Goal: Task Accomplishment & Management: Manage account settings

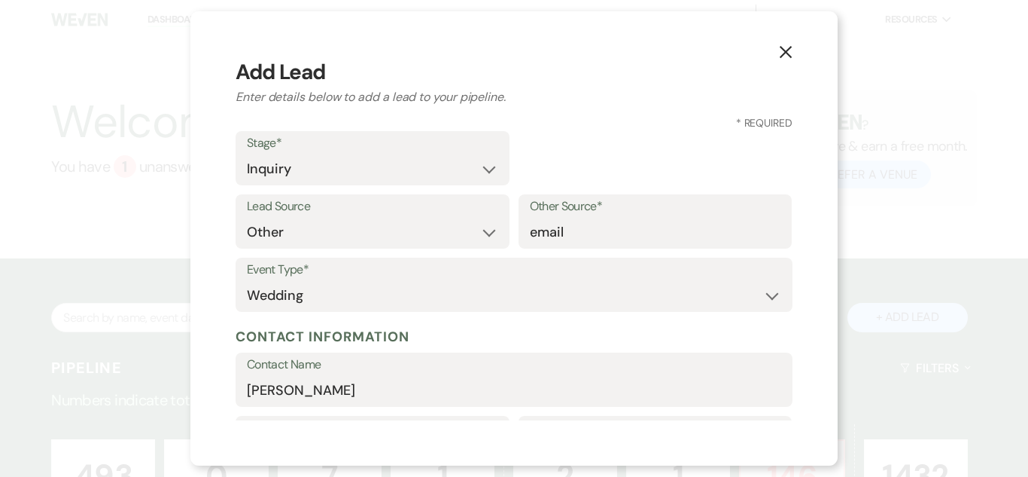
select select "1"
select select "14"
select select "1"
select select "493"
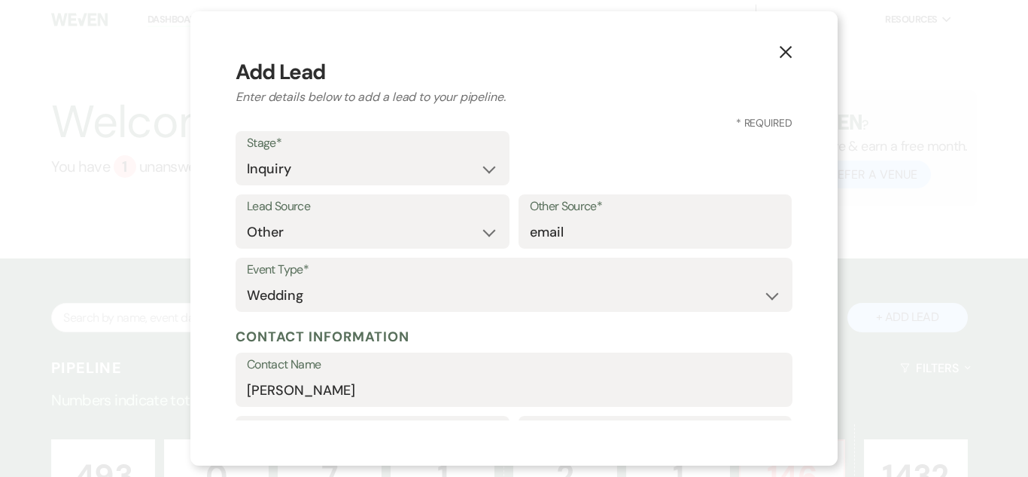
scroll to position [376, 0]
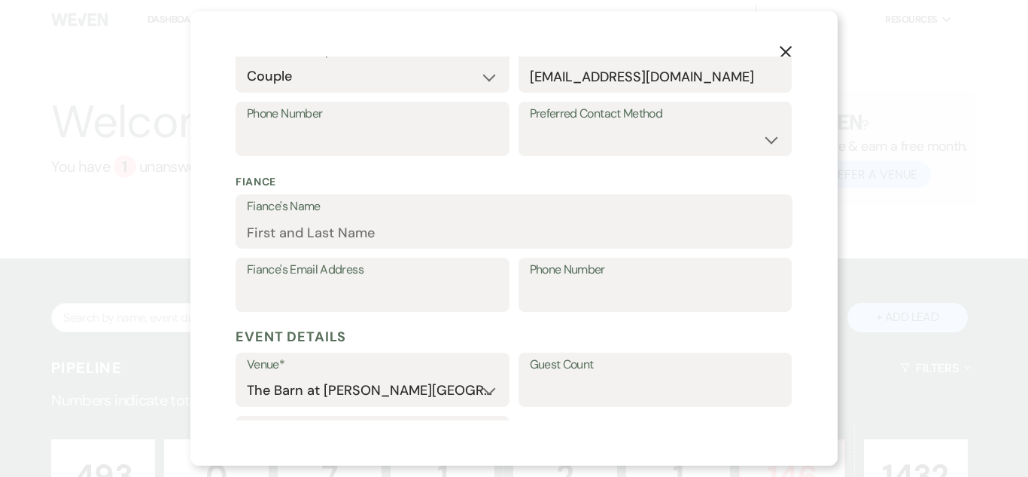
click at [784, 53] on use "button" at bounding box center [786, 52] width 12 height 12
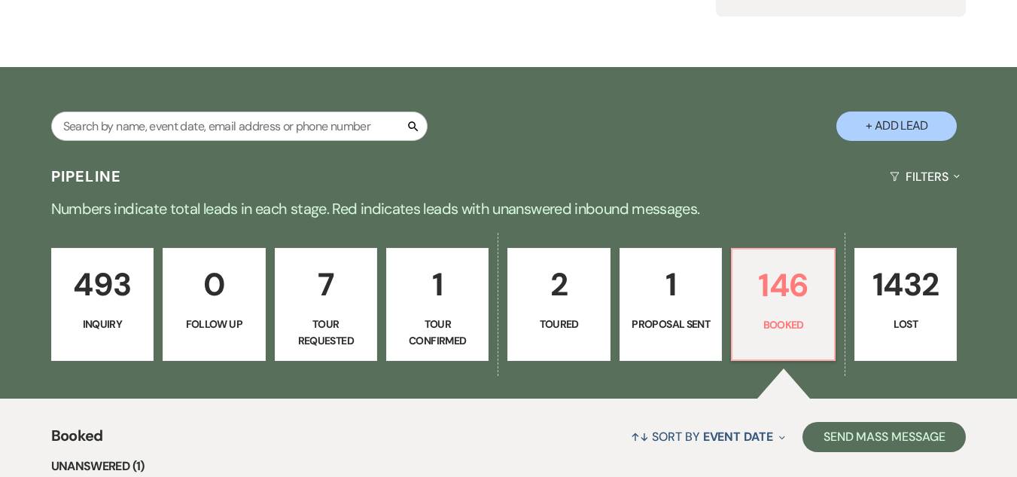
scroll to position [226, 0]
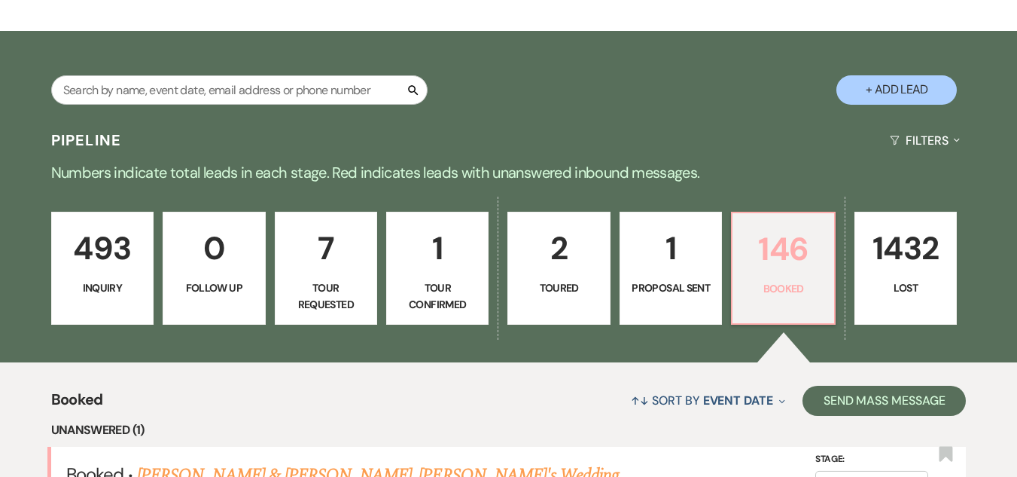
click at [757, 275] on link "146 Booked" at bounding box center [783, 268] width 104 height 113
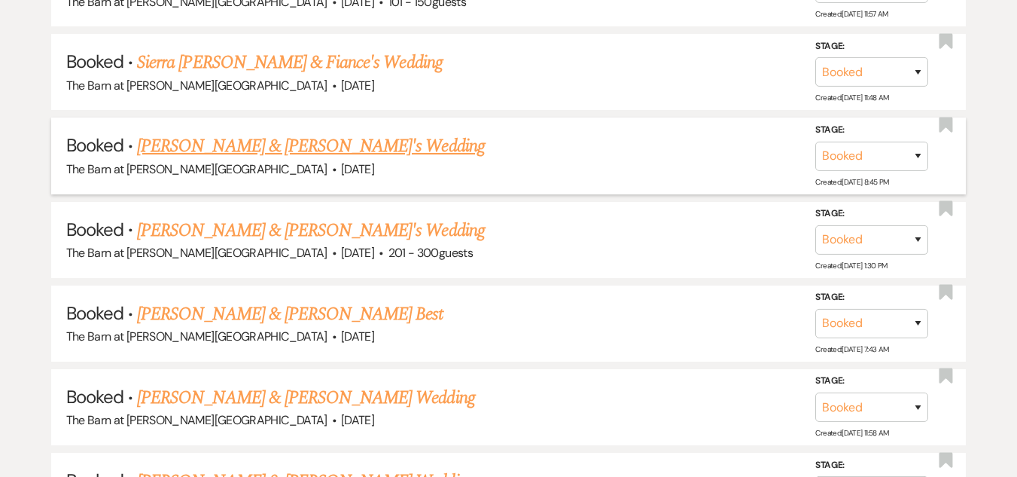
scroll to position [3162, 0]
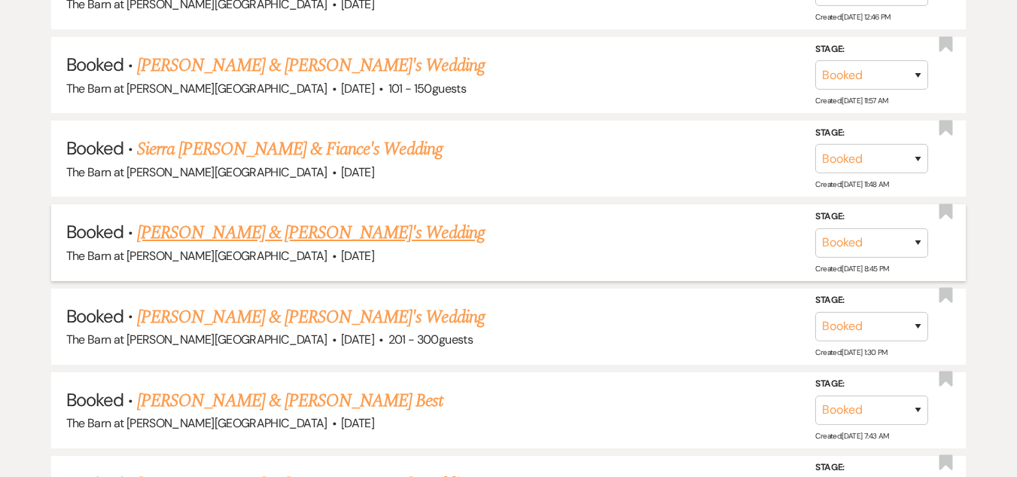
click at [341, 234] on link "[PERSON_NAME] & [PERSON_NAME]'s Wedding" at bounding box center [311, 232] width 348 height 27
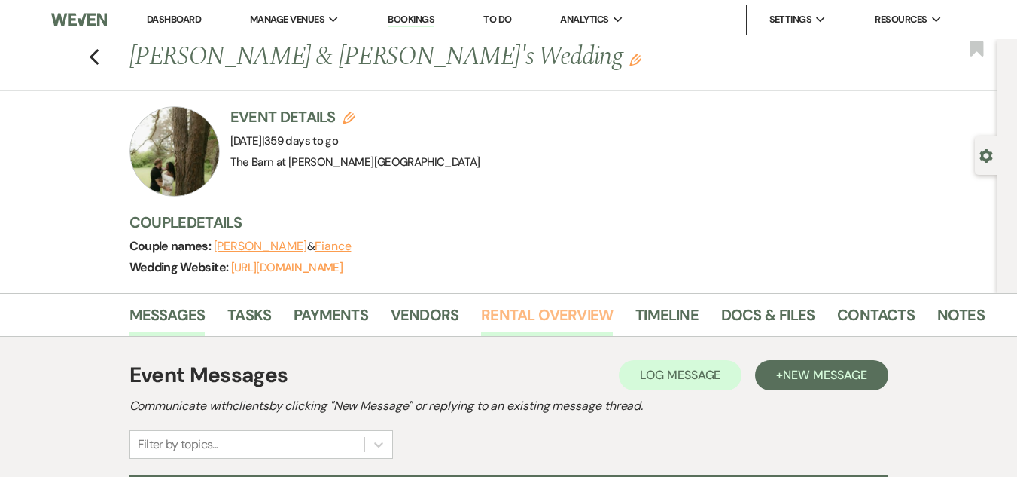
click at [503, 312] on link "Rental Overview" at bounding box center [547, 319] width 132 height 33
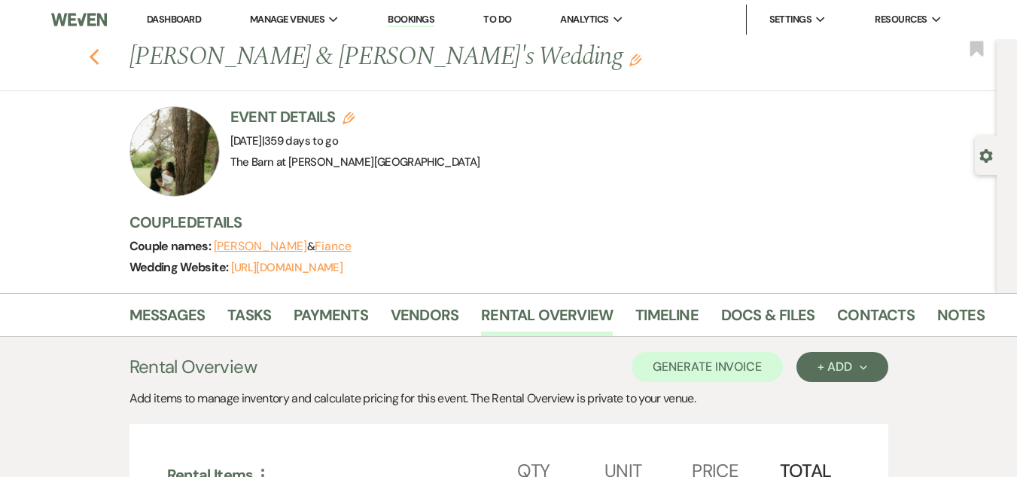
click at [99, 57] on icon "Previous" at bounding box center [94, 57] width 11 height 18
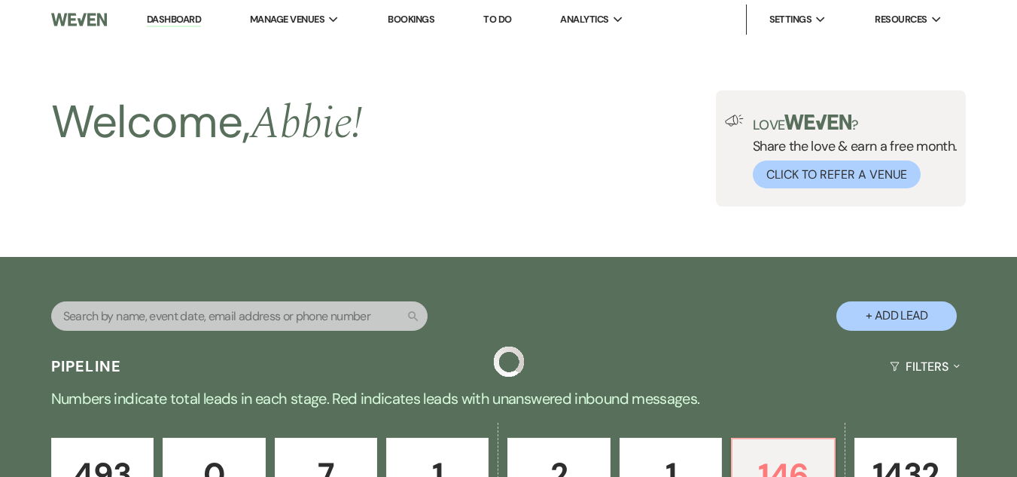
scroll to position [3162, 0]
